Goal: Register for event/course

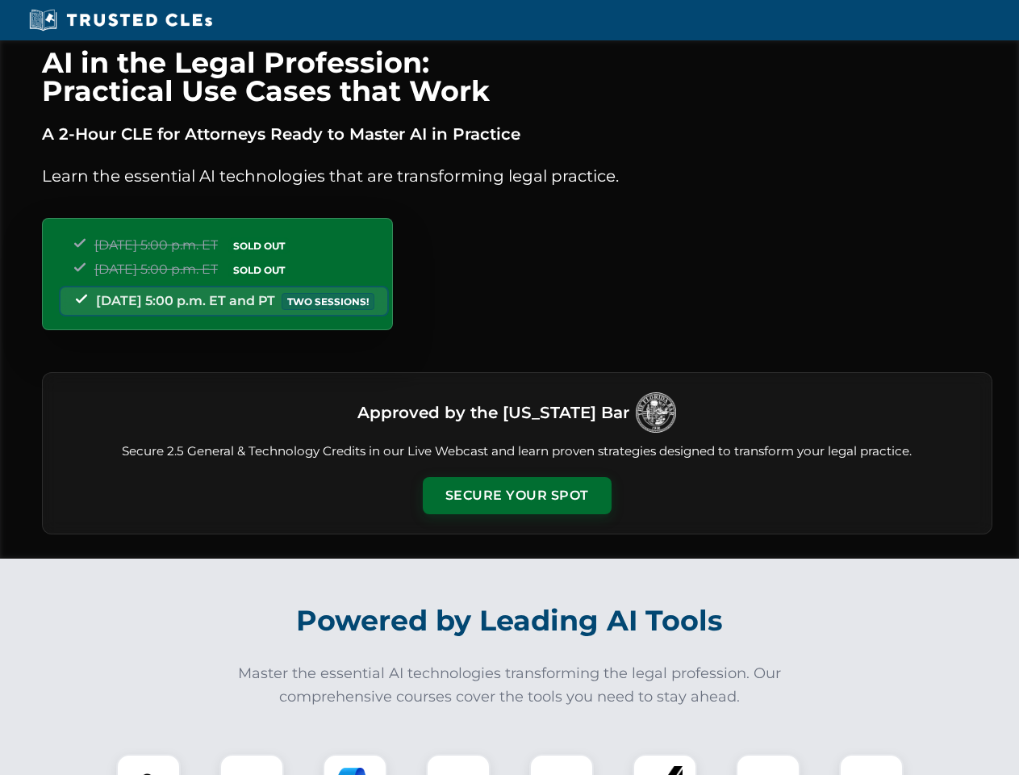
click at [516, 496] on button "Secure Your Spot" at bounding box center [517, 495] width 189 height 37
click at [148, 764] on img at bounding box center [148, 786] width 47 height 47
click at [252, 764] on div at bounding box center [252, 786] width 65 height 65
click at [355, 764] on div at bounding box center [355, 786] width 65 height 65
click at [458, 764] on img at bounding box center [458, 785] width 45 height 45
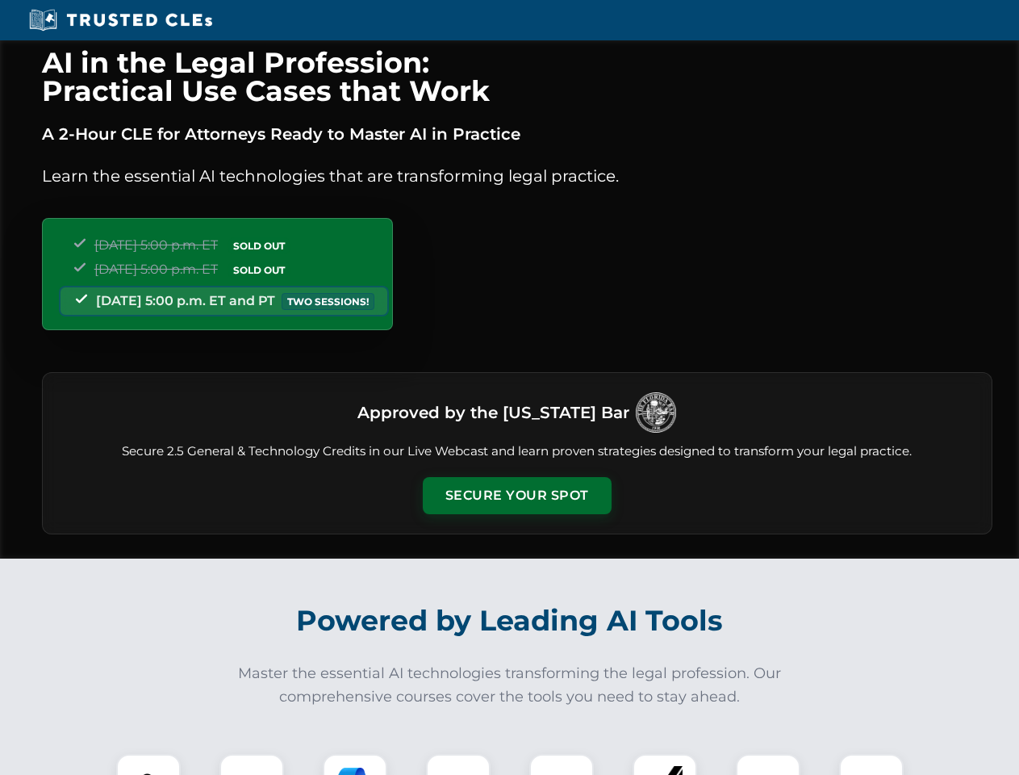
click at [562, 764] on div at bounding box center [561, 786] width 65 height 65
click at [665, 764] on div at bounding box center [665, 786] width 65 height 65
click at [768, 764] on img at bounding box center [768, 785] width 45 height 45
click at [872, 764] on img at bounding box center [871, 785] width 45 height 45
